Goal: Task Accomplishment & Management: Complete application form

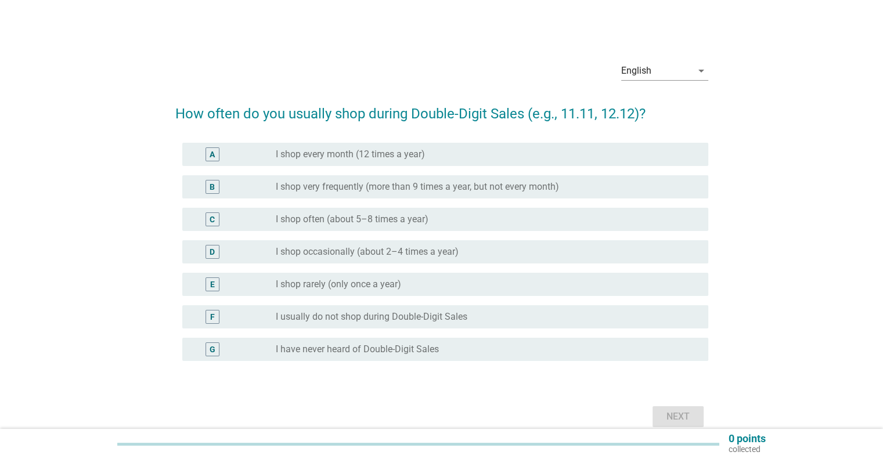
click at [228, 255] on div "D" at bounding box center [213, 252] width 42 height 14
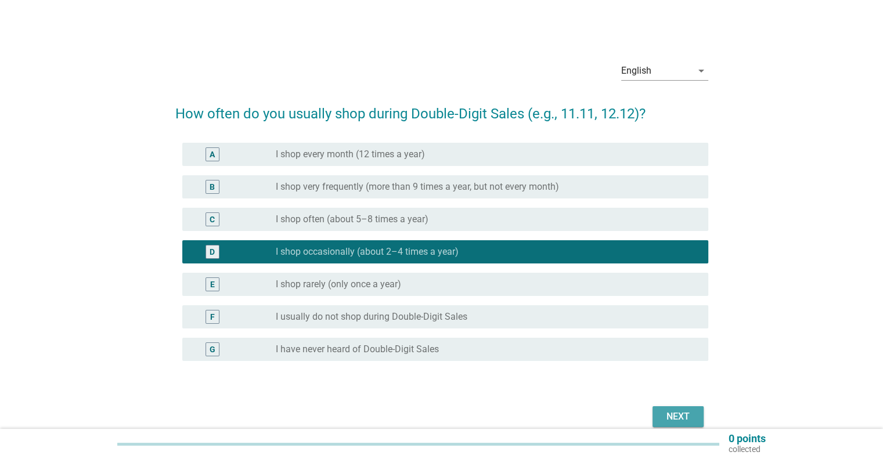
click at [684, 418] on div "Next" at bounding box center [678, 417] width 33 height 14
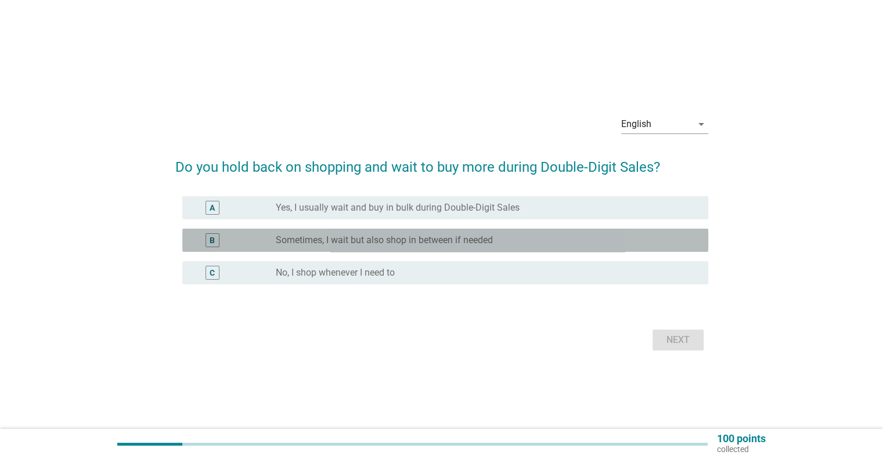
click at [347, 245] on label "Sometimes, I wait but also shop in between if needed" at bounding box center [384, 241] width 217 height 12
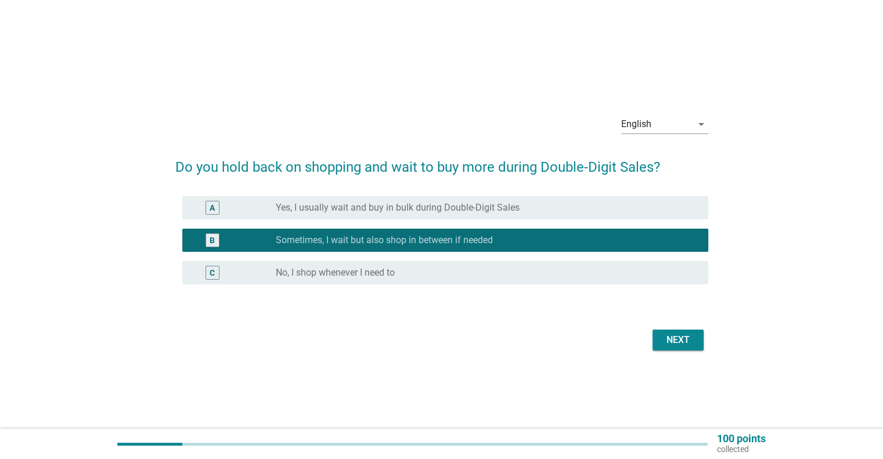
click at [679, 346] on div "Next" at bounding box center [678, 340] width 33 height 14
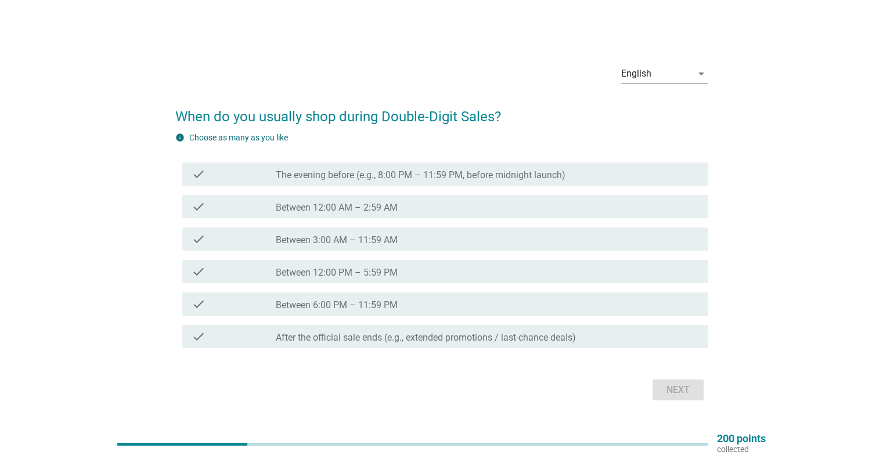
click at [412, 303] on div "check_box_outline_blank Between 6:00 PM – 11:59 PM" at bounding box center [487, 304] width 423 height 14
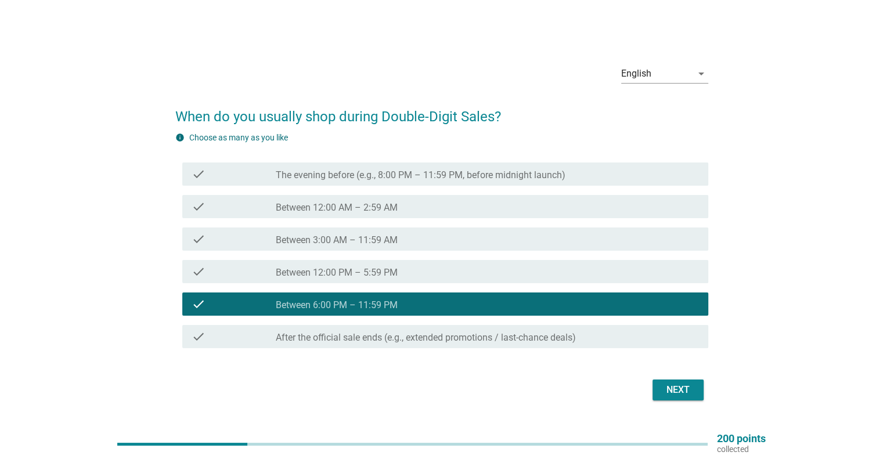
click at [682, 393] on div "Next" at bounding box center [678, 390] width 33 height 14
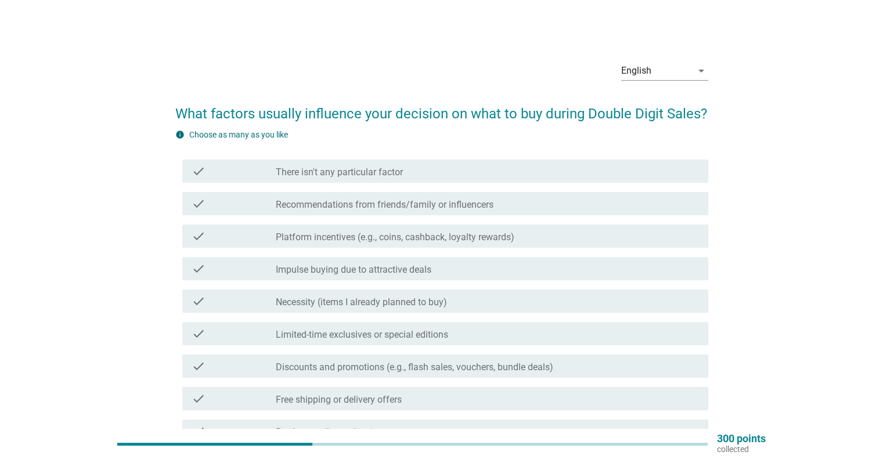
scroll to position [14, 0]
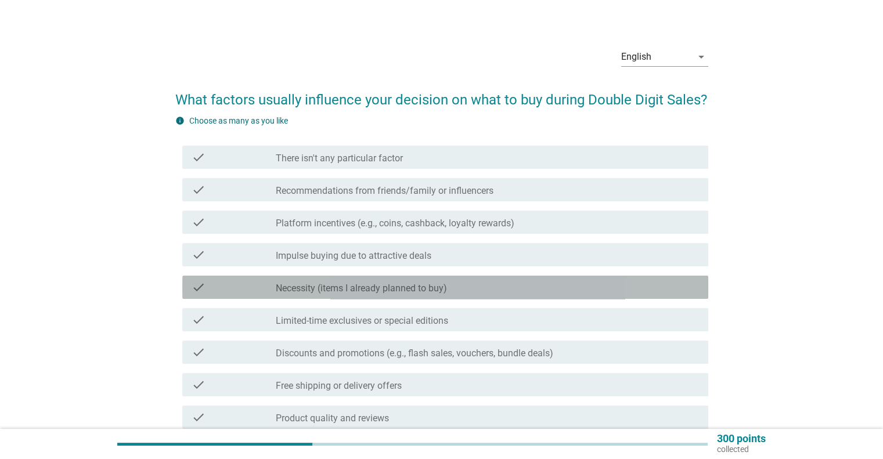
click at [278, 288] on label "Necessity (items I already planned to buy)" at bounding box center [361, 289] width 171 height 12
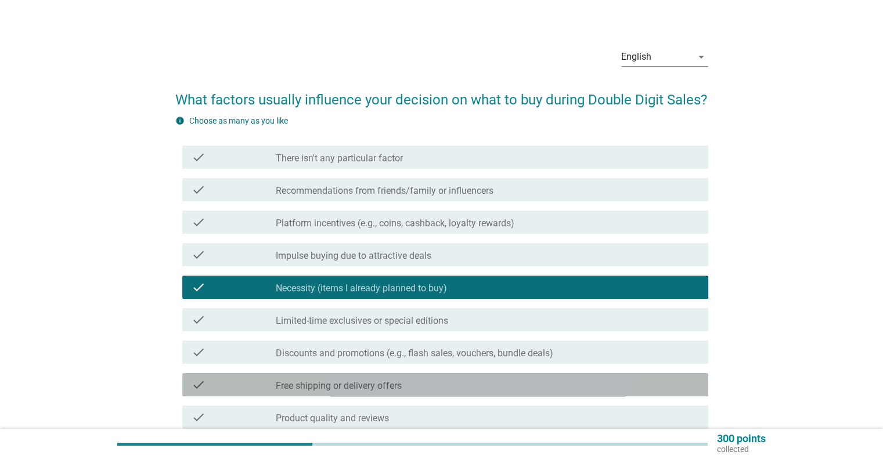
click at [269, 384] on div "check" at bounding box center [234, 385] width 85 height 14
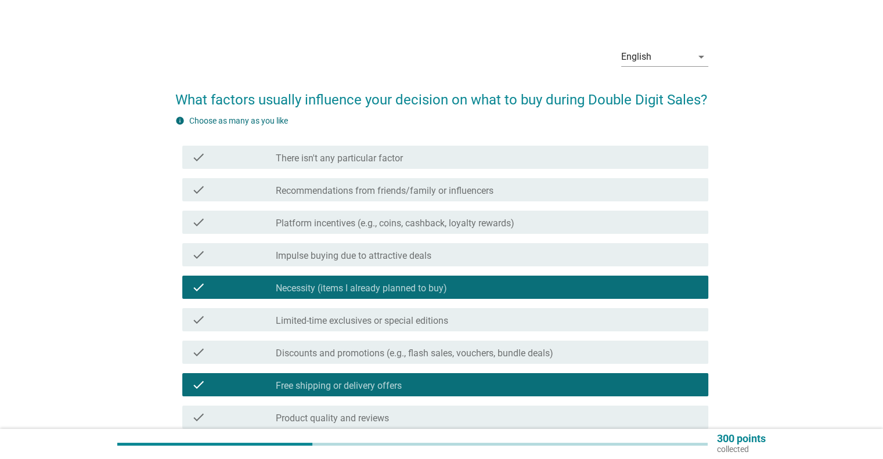
click at [328, 357] on label "Discounts and promotions (e.g., flash sales, vouchers, bundle deals)" at bounding box center [415, 354] width 278 height 12
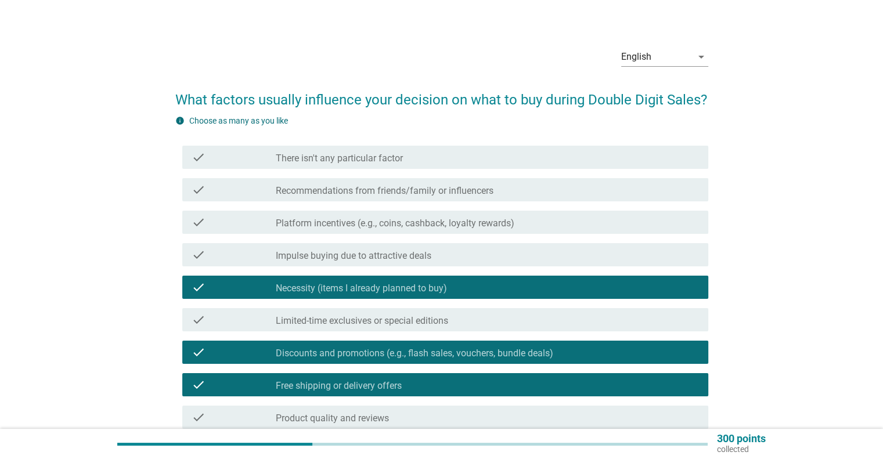
click at [354, 329] on div "check check_box_outline_blank Limited-time exclusives or special editions" at bounding box center [445, 319] width 526 height 23
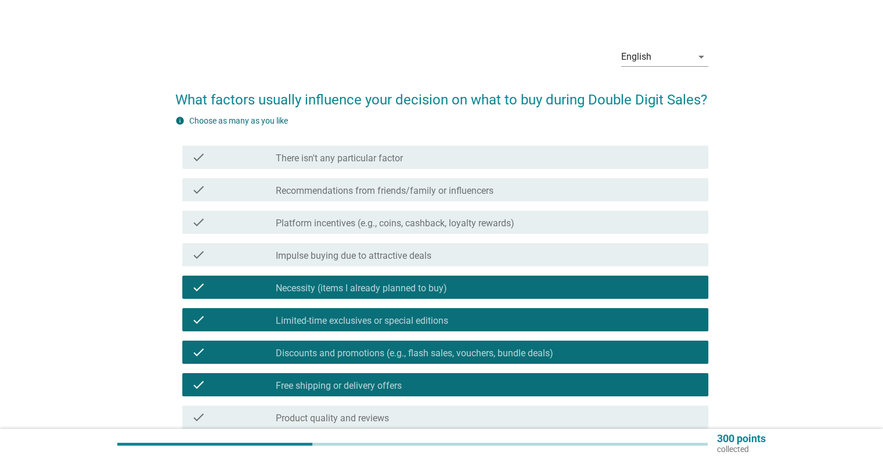
click at [525, 220] on div "check_box_outline_blank Platform incentives (e.g., coins, cashback, loyalty rew…" at bounding box center [487, 222] width 423 height 14
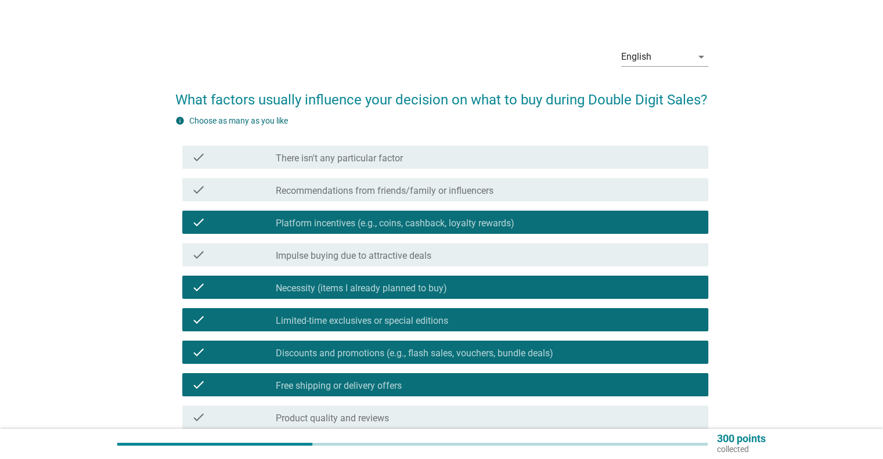
click at [484, 248] on div "check_box_outline_blank Impulse buying due to attractive deals" at bounding box center [487, 255] width 423 height 14
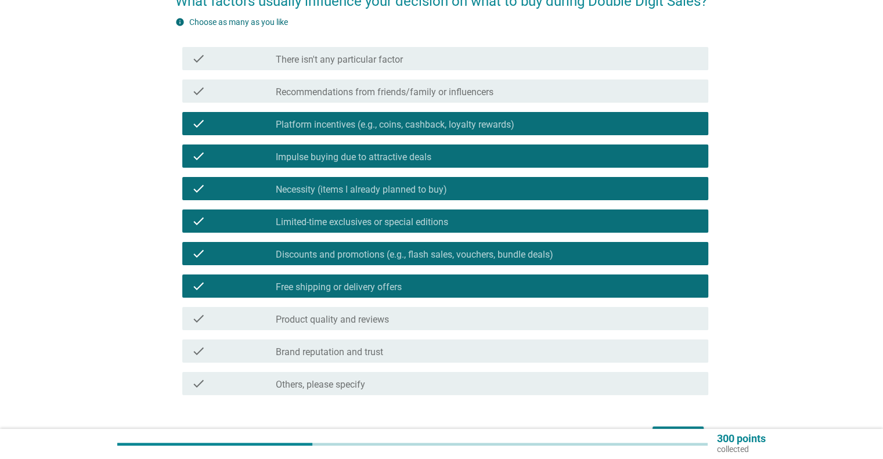
scroll to position [113, 0]
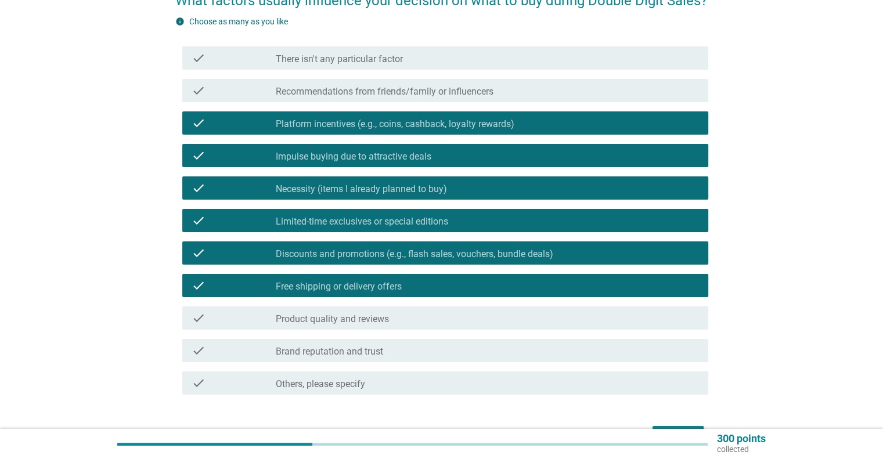
click at [401, 347] on div "check_box_outline_blank Brand reputation and trust" at bounding box center [487, 351] width 423 height 14
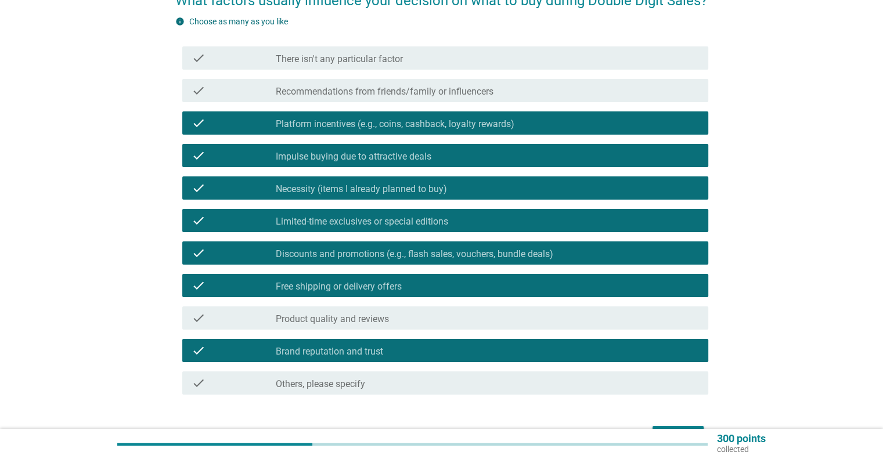
click at [401, 323] on div "check_box_outline_blank Product quality and reviews" at bounding box center [487, 318] width 423 height 14
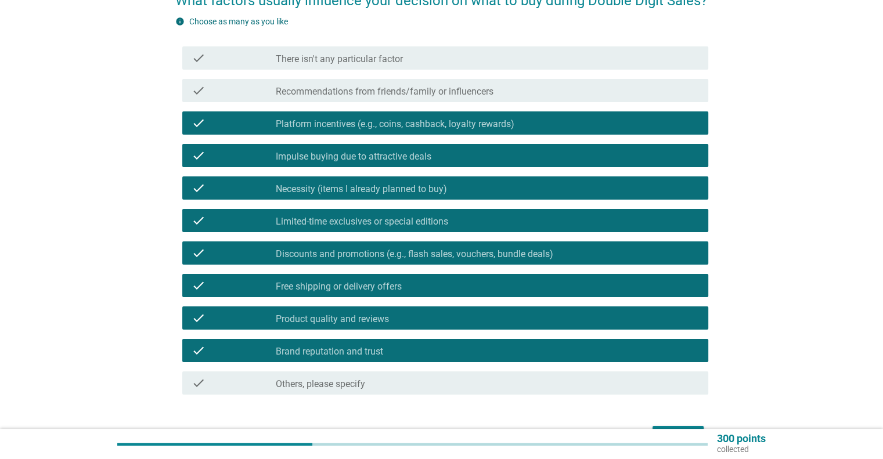
scroll to position [186, 0]
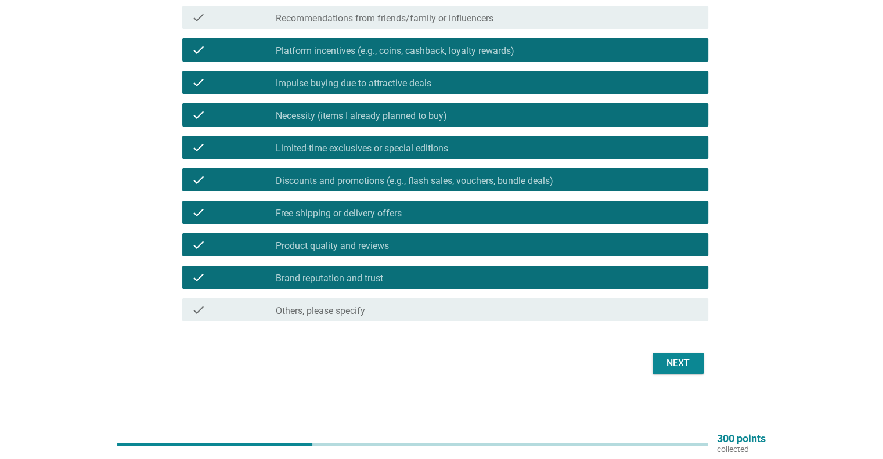
click at [690, 358] on div "Next" at bounding box center [678, 364] width 33 height 14
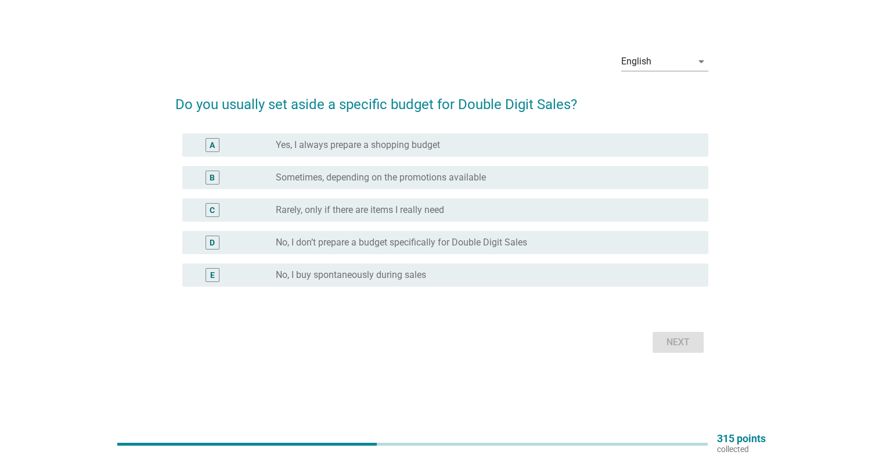
scroll to position [0, 0]
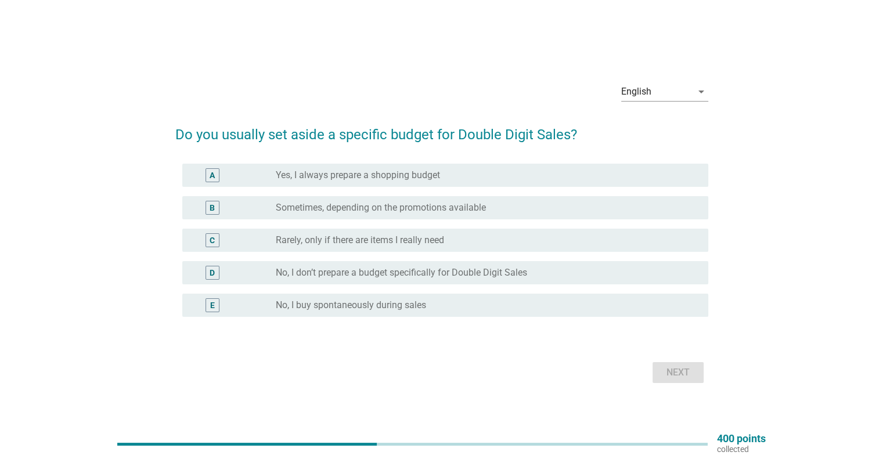
click at [537, 268] on div "radio_button_unchecked No, I don’t prepare a budget specifically for Double Dig…" at bounding box center [483, 273] width 414 height 12
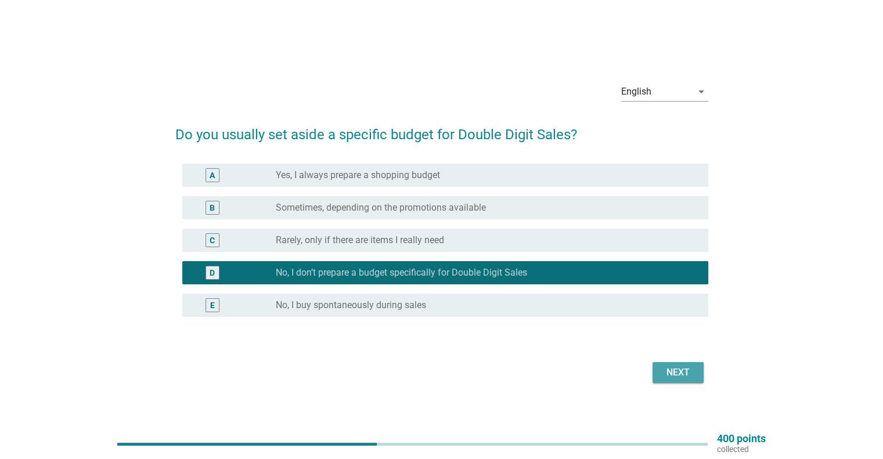
click at [677, 382] on button "Next" at bounding box center [678, 372] width 51 height 21
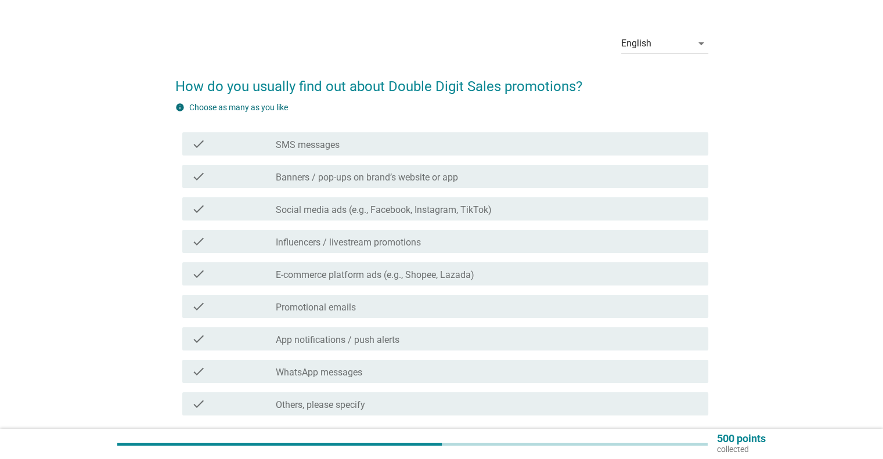
scroll to position [28, 0]
click at [250, 278] on div "check" at bounding box center [234, 274] width 85 height 14
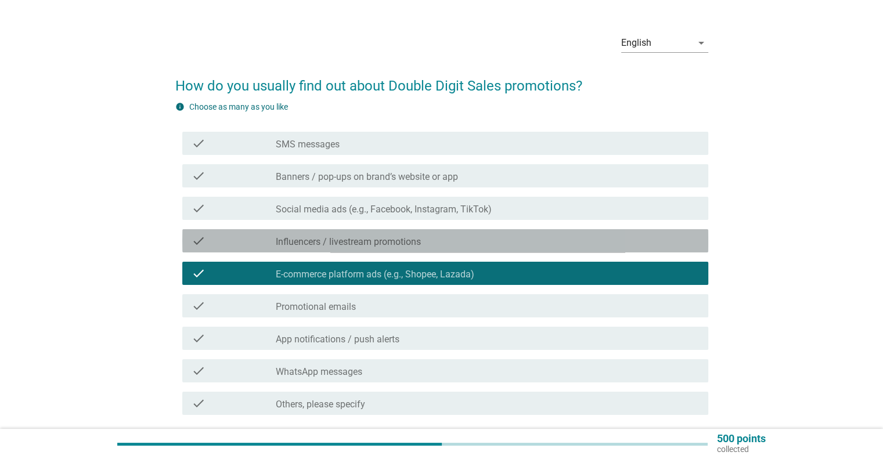
click at [327, 246] on label "Influencers / livestream promotions" at bounding box center [348, 242] width 145 height 12
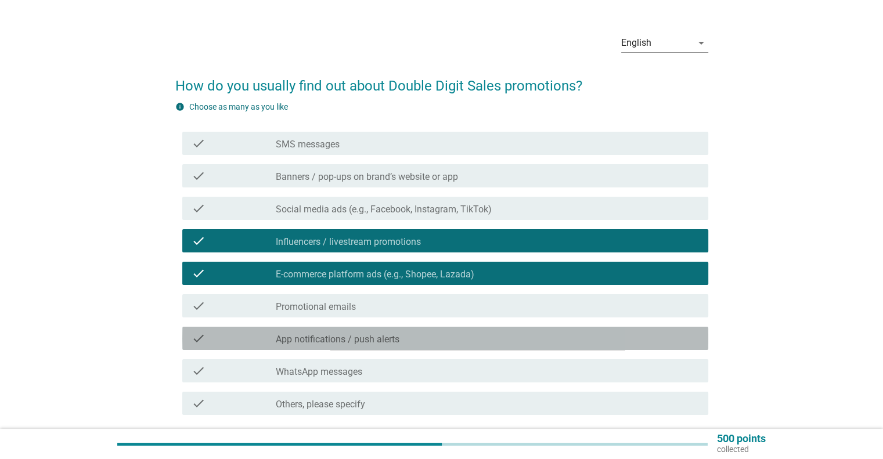
click at [336, 347] on div "check check_box_outline_blank App notifications / push alerts" at bounding box center [445, 338] width 526 height 23
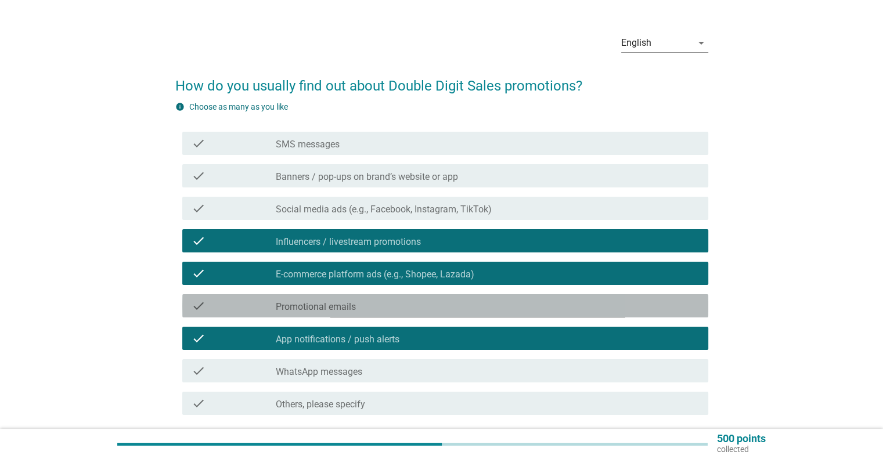
click at [348, 311] on label "Promotional emails" at bounding box center [316, 307] width 80 height 12
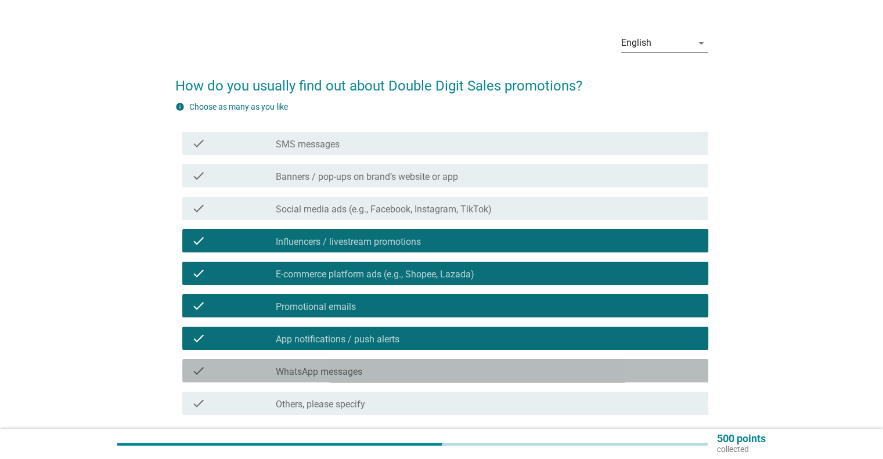
click at [358, 371] on label "WhatsApp messages" at bounding box center [319, 372] width 87 height 12
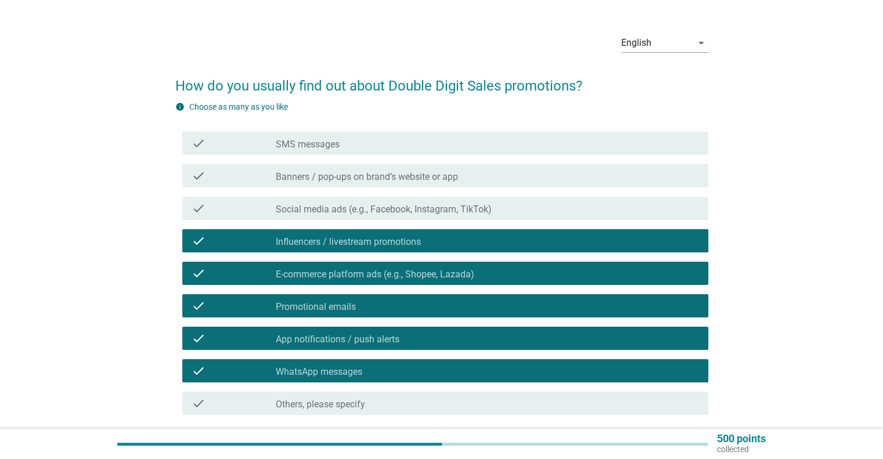
click at [423, 174] on label "Banners / pop-ups on brand’s website or app" at bounding box center [367, 177] width 182 height 12
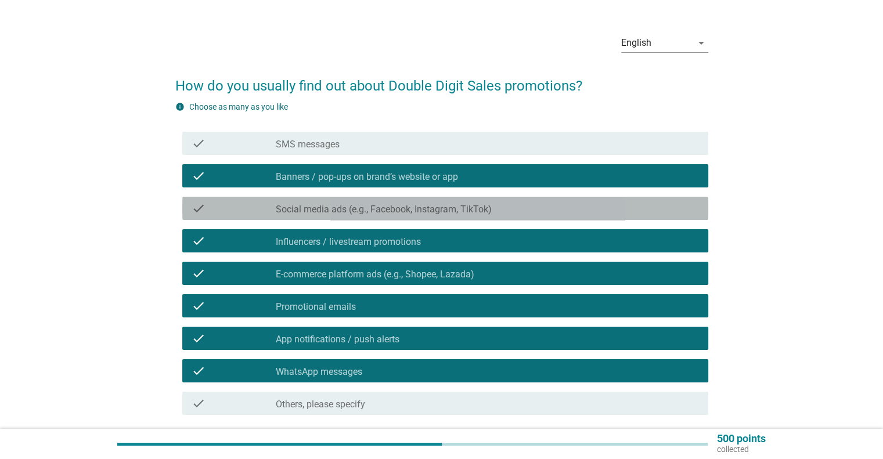
click at [411, 215] on div "check check_box_outline_blank Social media ads (e.g., Facebook, Instagram, TikT…" at bounding box center [445, 208] width 526 height 23
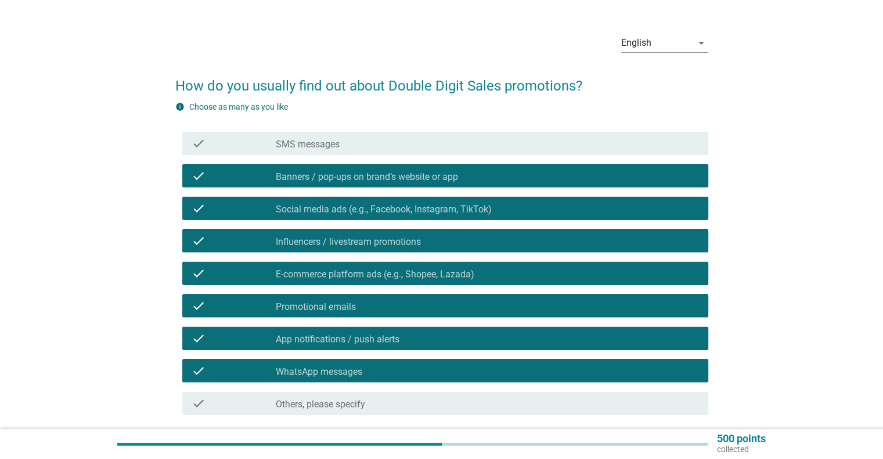
scroll to position [121, 0]
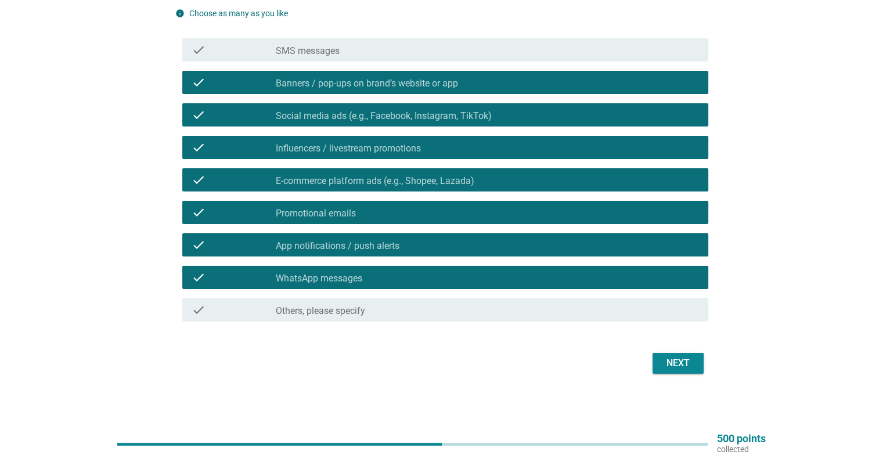
click at [682, 360] on div "Next" at bounding box center [678, 364] width 33 height 14
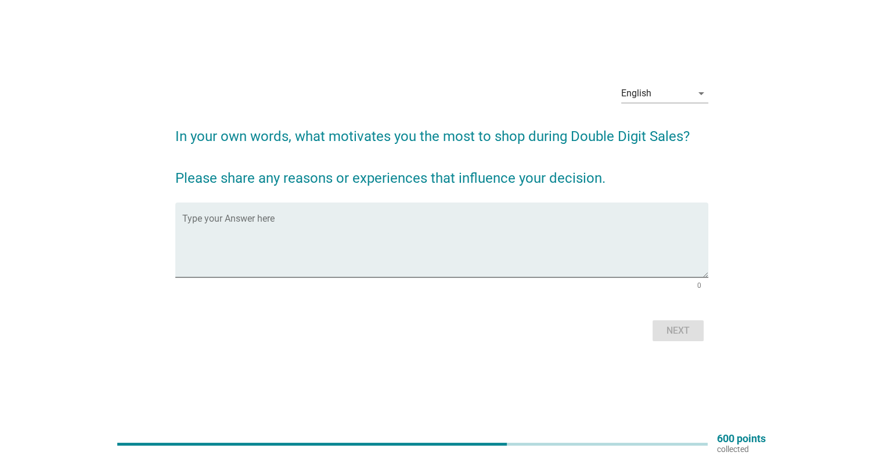
scroll to position [20, 0]
click at [269, 224] on textarea "Type your Answer here" at bounding box center [445, 246] width 526 height 61
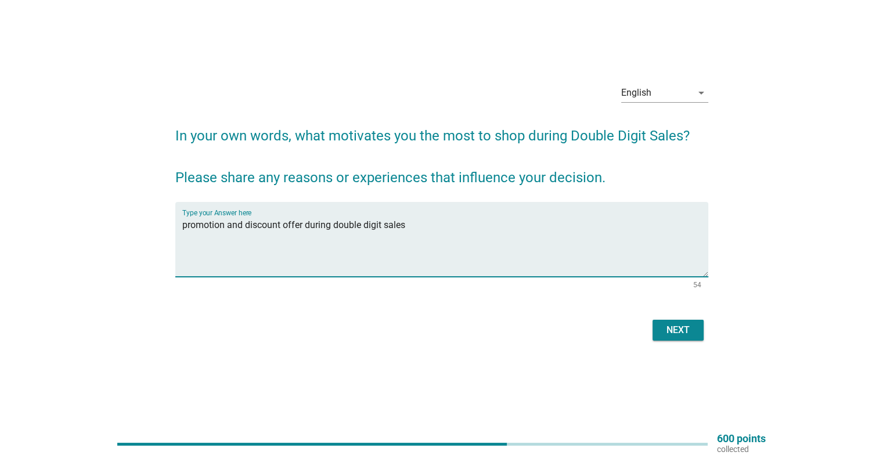
type textarea "promotion and discount offer during double digit sales"
click at [673, 329] on div "Next" at bounding box center [678, 330] width 33 height 14
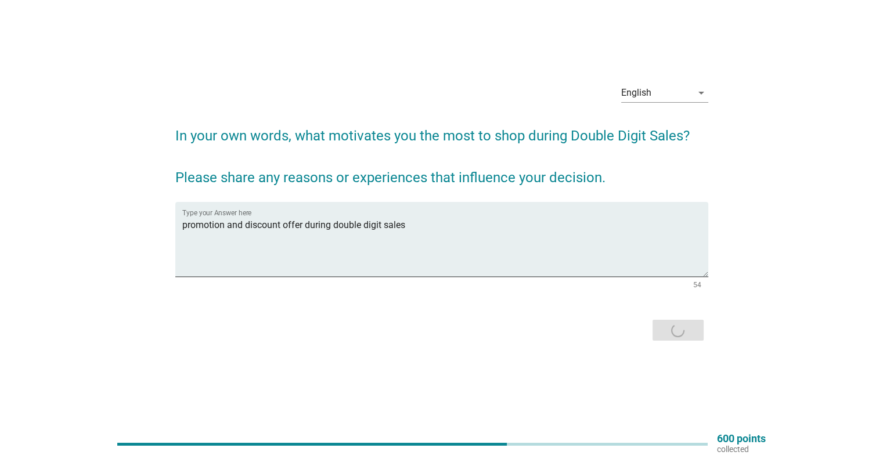
scroll to position [0, 0]
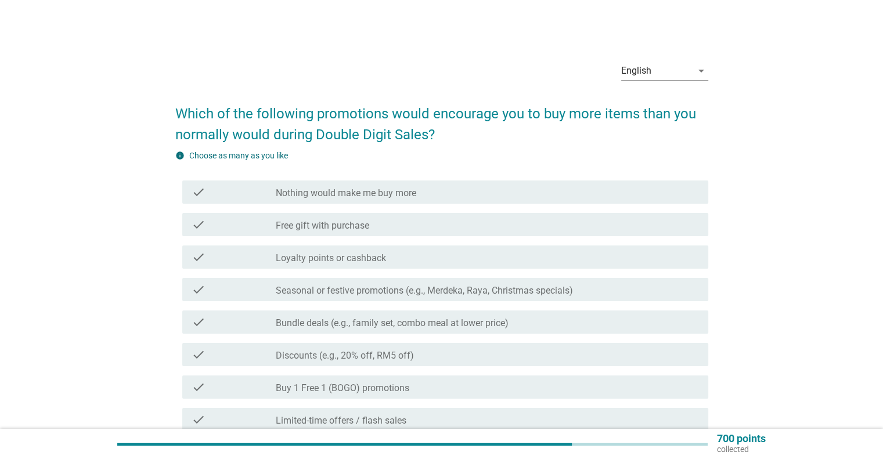
click at [397, 227] on div "check_box_outline_blank Free gift with purchase" at bounding box center [487, 225] width 423 height 14
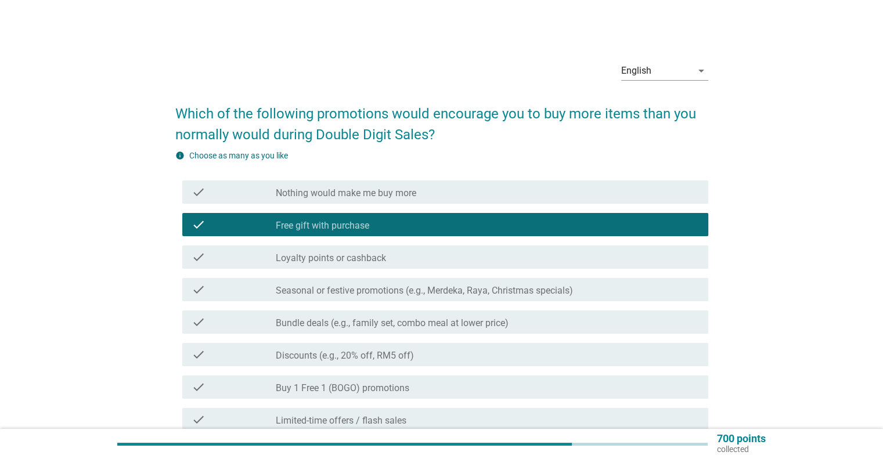
click at [383, 256] on label "Loyalty points or cashback" at bounding box center [331, 259] width 110 height 12
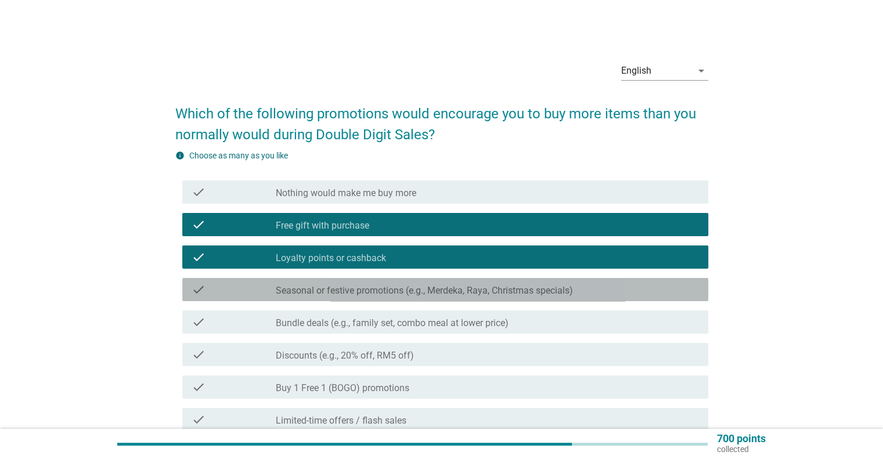
click at [399, 283] on div "check_box_outline_blank Seasonal or festive promotions (e.g., Merdeka, Raya, Ch…" at bounding box center [487, 290] width 423 height 14
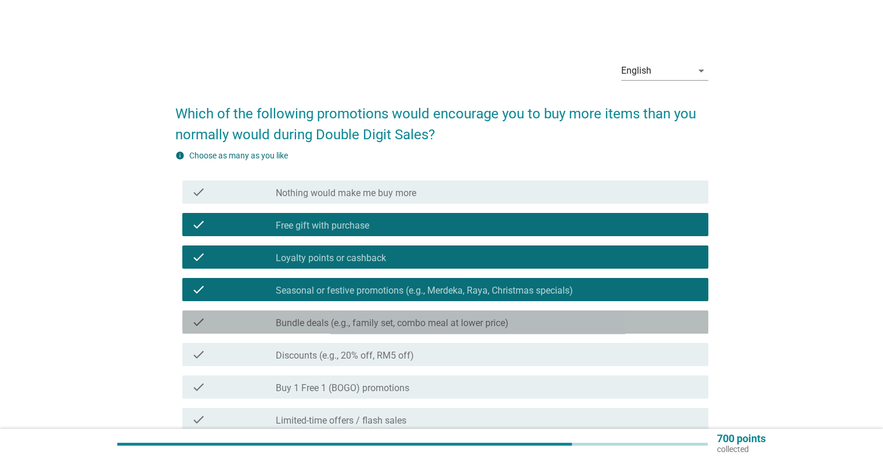
click at [400, 321] on label "Bundle deals (e.g., family set, combo meal at lower price)" at bounding box center [392, 324] width 233 height 12
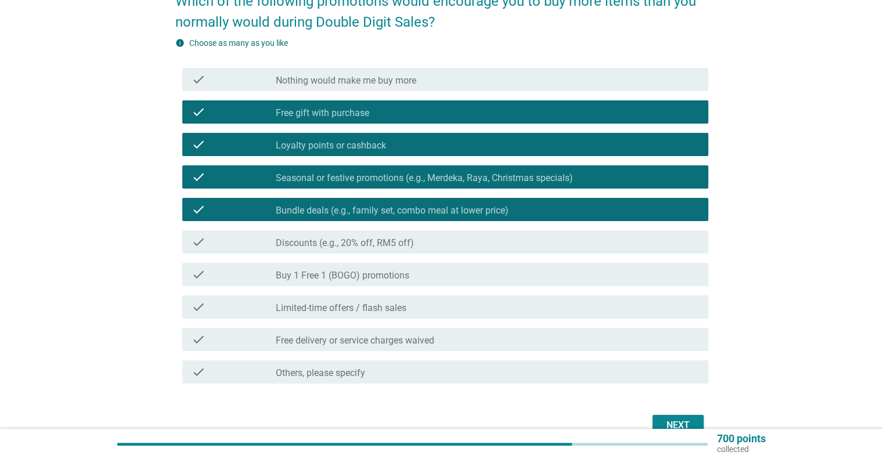
scroll to position [116, 0]
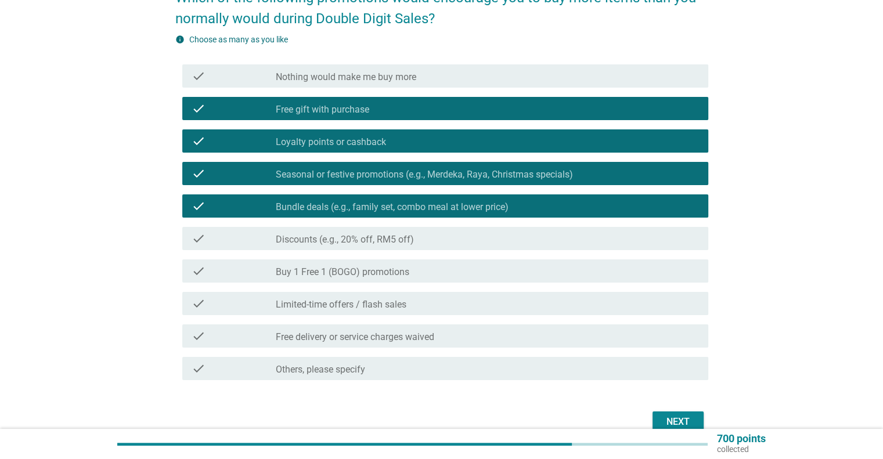
click at [402, 239] on label "Discounts (e.g., 20% off, RM5 off)" at bounding box center [345, 240] width 138 height 12
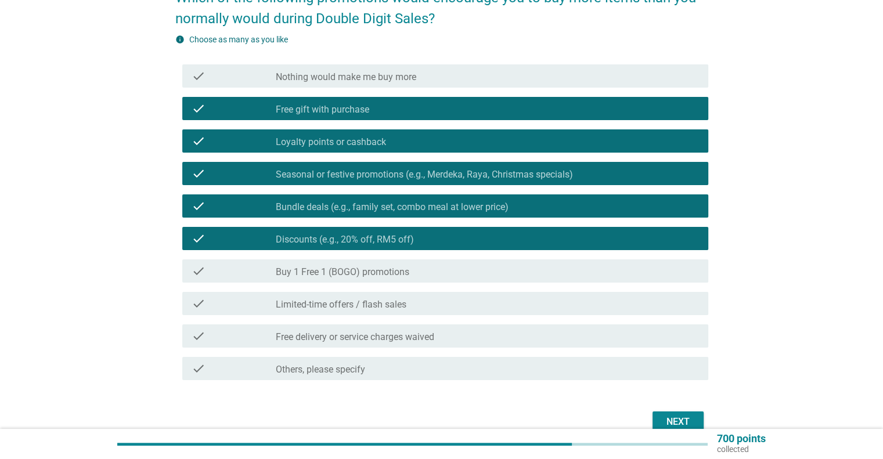
click at [398, 270] on label "Buy 1 Free 1 (BOGO) promotions" at bounding box center [343, 273] width 134 height 12
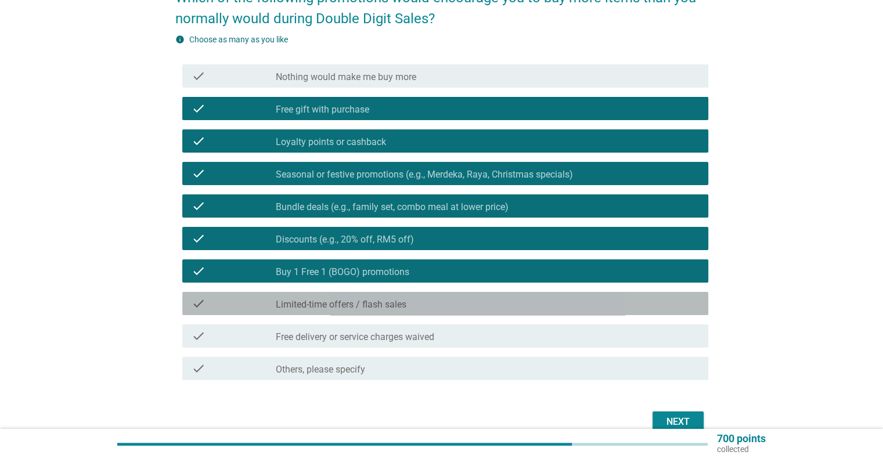
click at [399, 298] on div "check_box_outline_blank Limited-time offers / flash sales" at bounding box center [487, 304] width 423 height 14
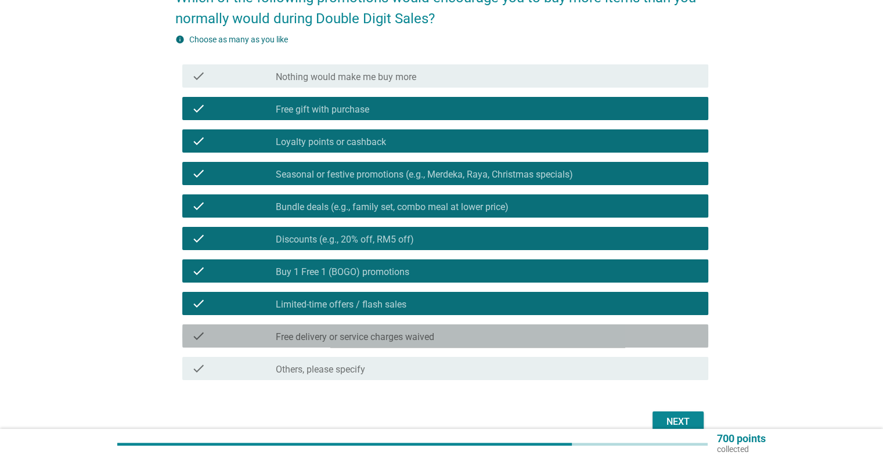
click at [413, 333] on label "Free delivery or service charges waived" at bounding box center [355, 338] width 159 height 12
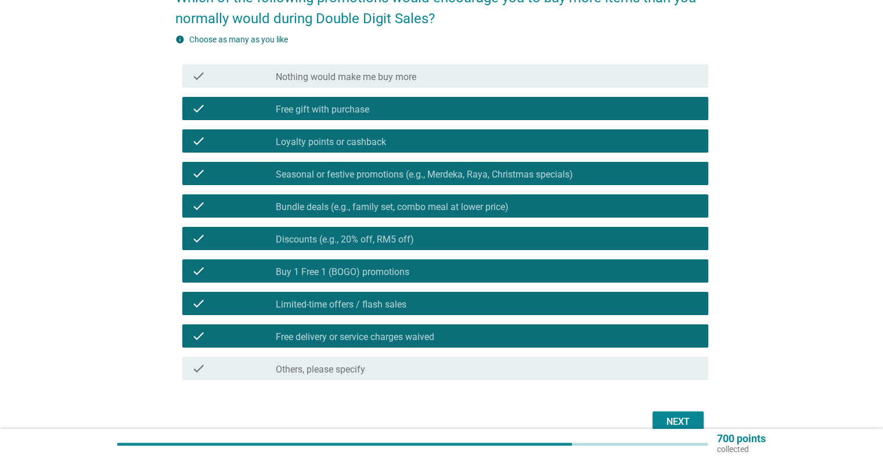
click at [673, 422] on div "Next" at bounding box center [678, 422] width 33 height 14
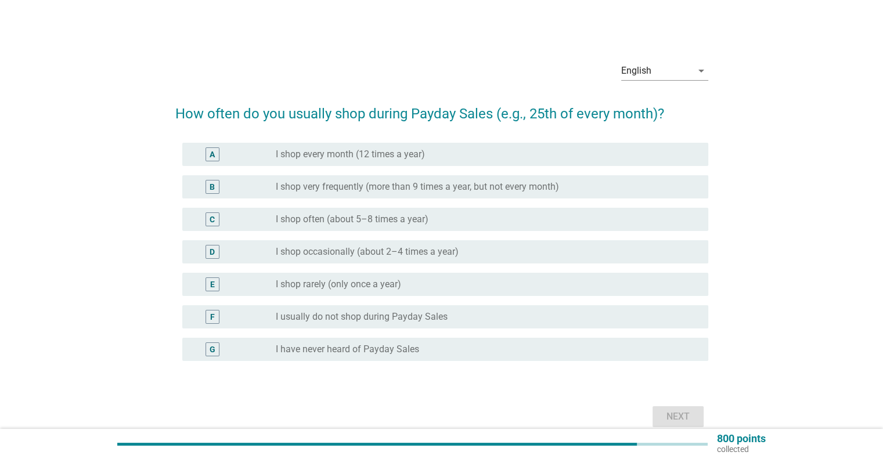
click at [436, 239] on div "D radio_button_unchecked I shop occasionally (about 2–4 times a year)" at bounding box center [441, 252] width 533 height 33
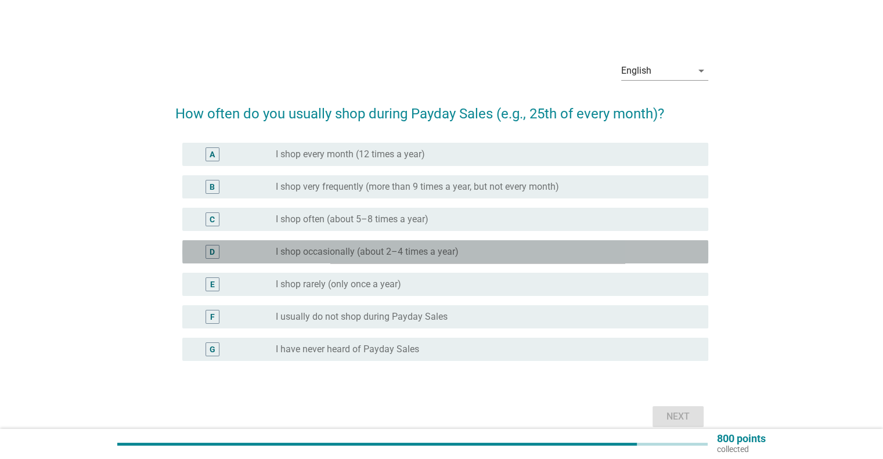
click at [436, 245] on div "radio_button_unchecked I shop occasionally (about 2–4 times a year)" at bounding box center [487, 252] width 423 height 14
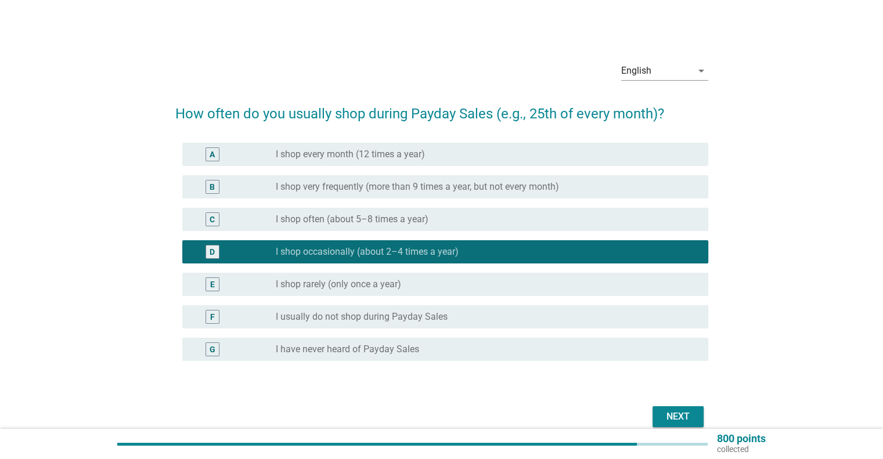
click at [676, 418] on div "Next" at bounding box center [678, 417] width 33 height 14
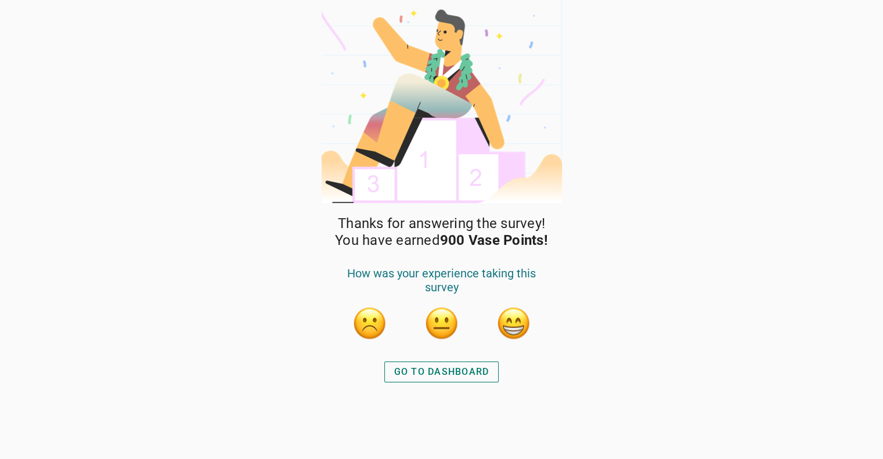
click at [518, 320] on button "button" at bounding box center [514, 323] width 35 height 35
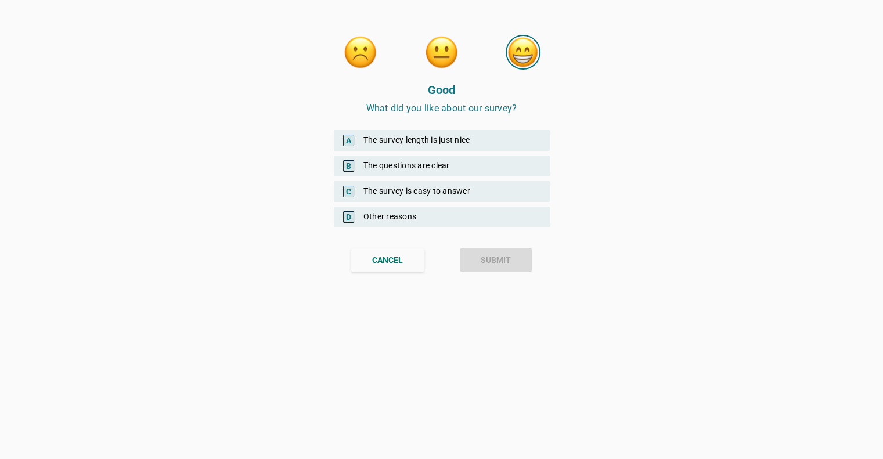
click at [455, 139] on div "A The survey length is just nice" at bounding box center [442, 140] width 216 height 21
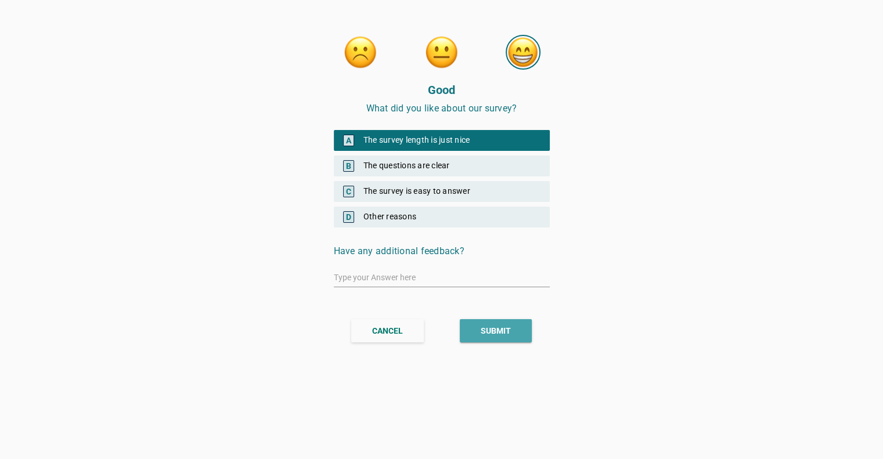
click at [487, 329] on div "SUBMIT" at bounding box center [496, 331] width 30 height 12
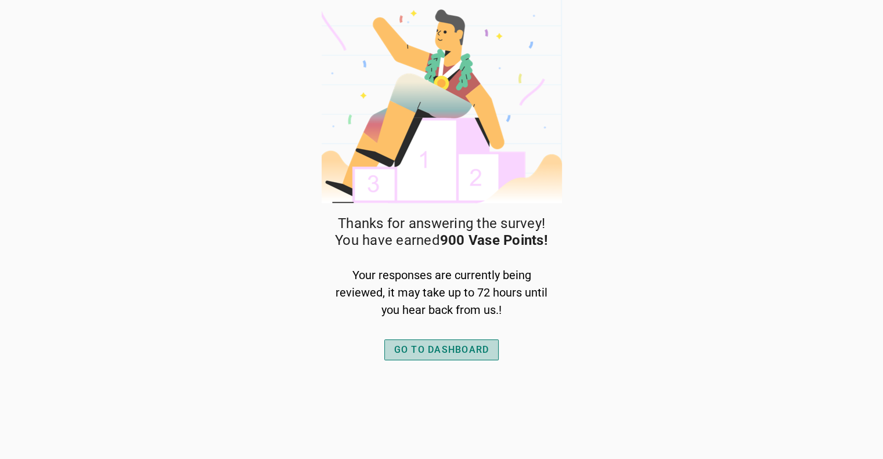
click at [437, 341] on button "GO TO DASHBOARD" at bounding box center [441, 350] width 115 height 21
